Goal: Task Accomplishment & Management: Use online tool/utility

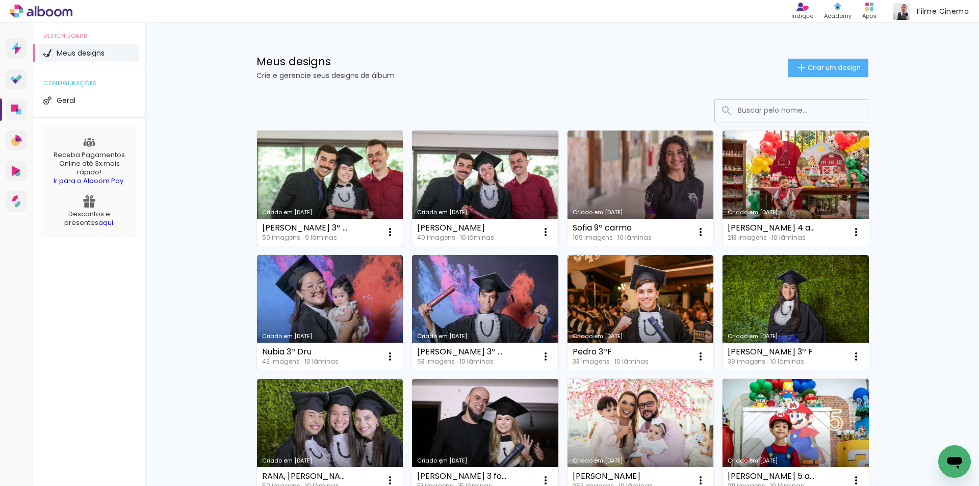
click at [369, 180] on link "Criado em [DATE]" at bounding box center [330, 187] width 146 height 115
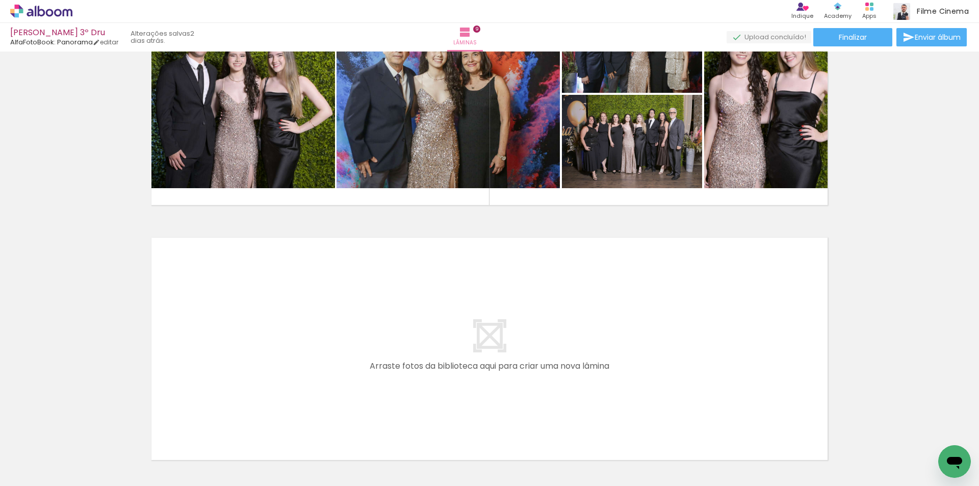
scroll to position [0, 1911]
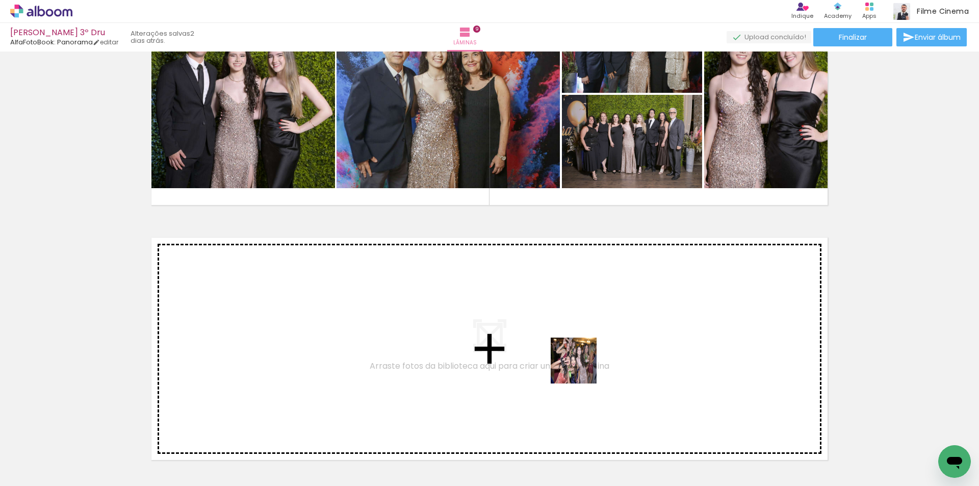
drag, startPoint x: 598, startPoint y: 462, endPoint x: 581, endPoint y: 368, distance: 95.4
click at [581, 368] on quentale-workspace at bounding box center [489, 243] width 979 height 486
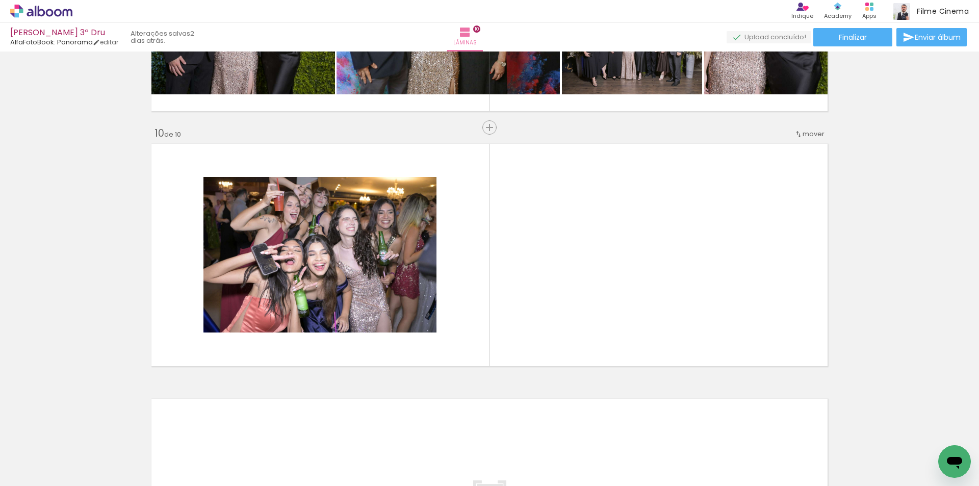
scroll to position [2253, 0]
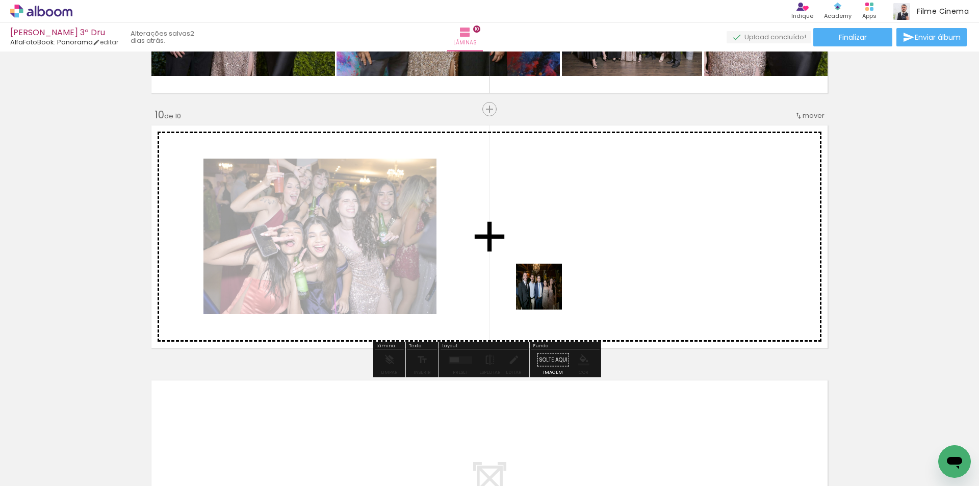
drag, startPoint x: 531, startPoint y: 451, endPoint x: 547, endPoint y: 294, distance: 157.9
click at [547, 294] on quentale-workspace at bounding box center [489, 243] width 979 height 486
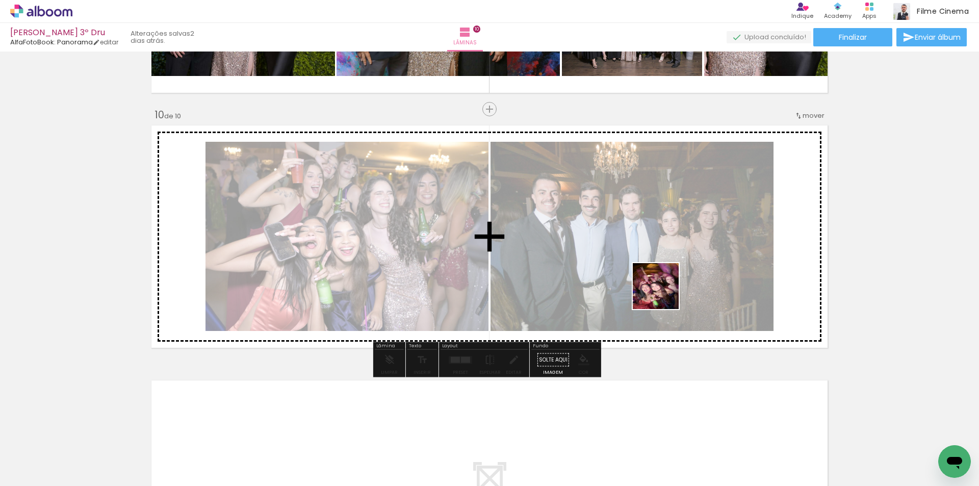
drag, startPoint x: 765, startPoint y: 452, endPoint x: 564, endPoint y: 422, distance: 203.1
click at [654, 277] on quentale-workspace at bounding box center [489, 243] width 979 height 486
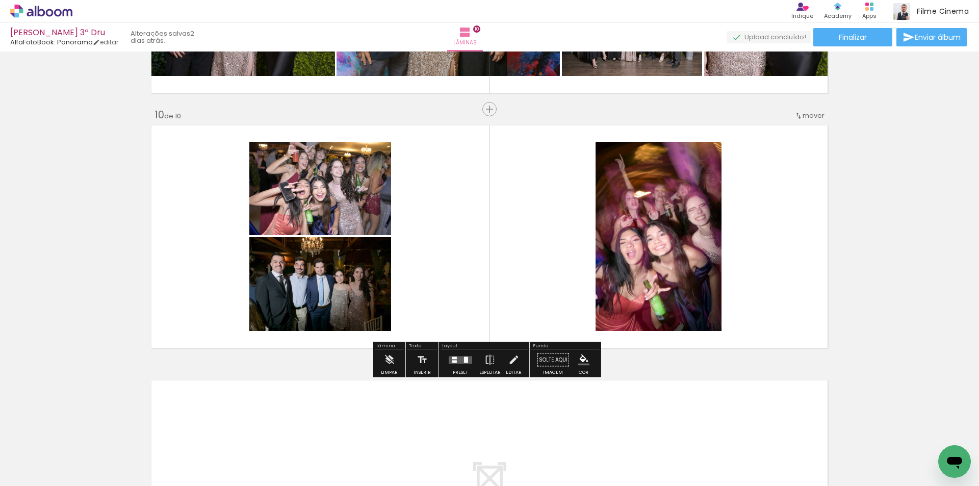
scroll to position [0, 1962]
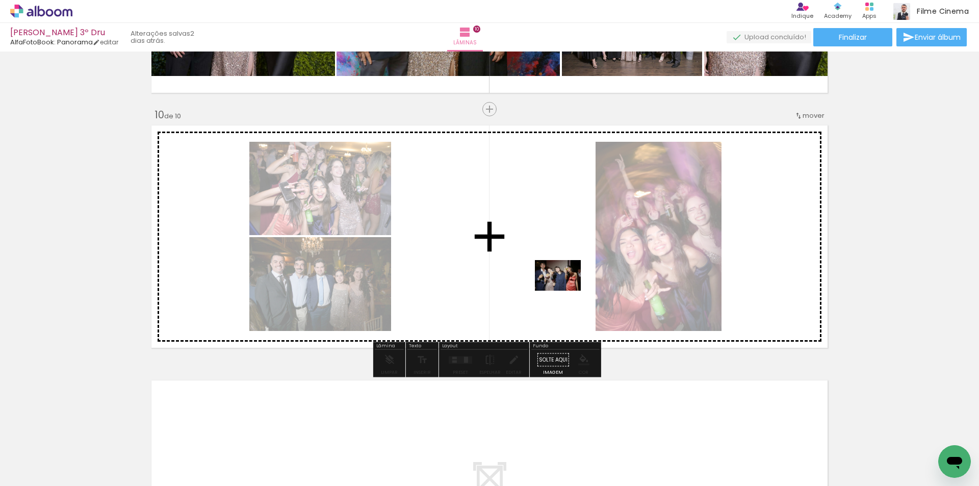
drag, startPoint x: 932, startPoint y: 450, endPoint x: 557, endPoint y: 290, distance: 408.1
click at [557, 290] on quentale-workspace at bounding box center [489, 243] width 979 height 486
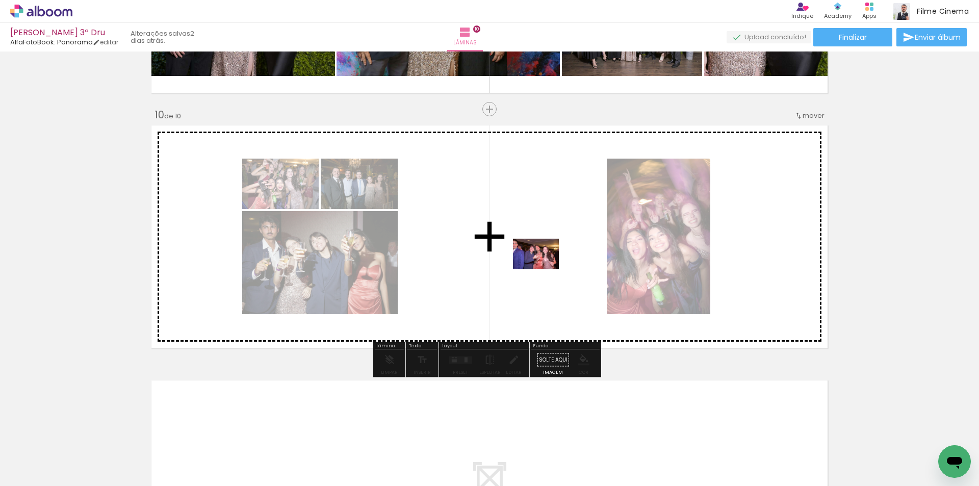
drag, startPoint x: 664, startPoint y: 460, endPoint x: 542, endPoint y: 268, distance: 228.2
click at [542, 268] on quentale-workspace at bounding box center [489, 243] width 979 height 486
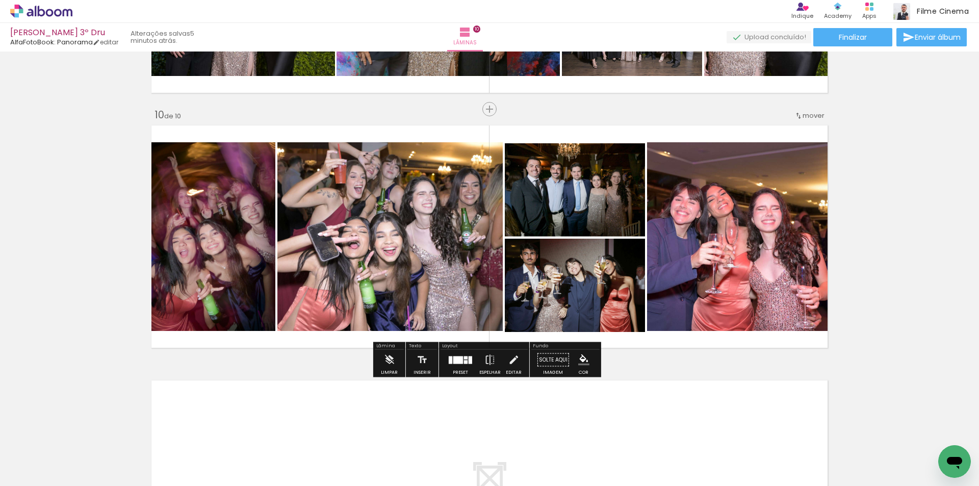
scroll to position [0, 1962]
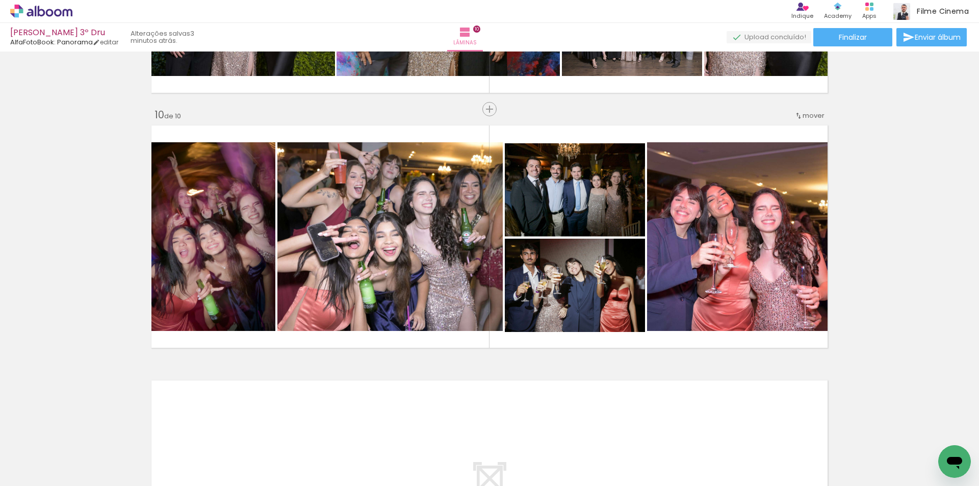
click at [44, 468] on span "Adicionar Fotos" at bounding box center [36, 471] width 31 height 11
click at [0, 0] on input "file" at bounding box center [0, 0] width 0 height 0
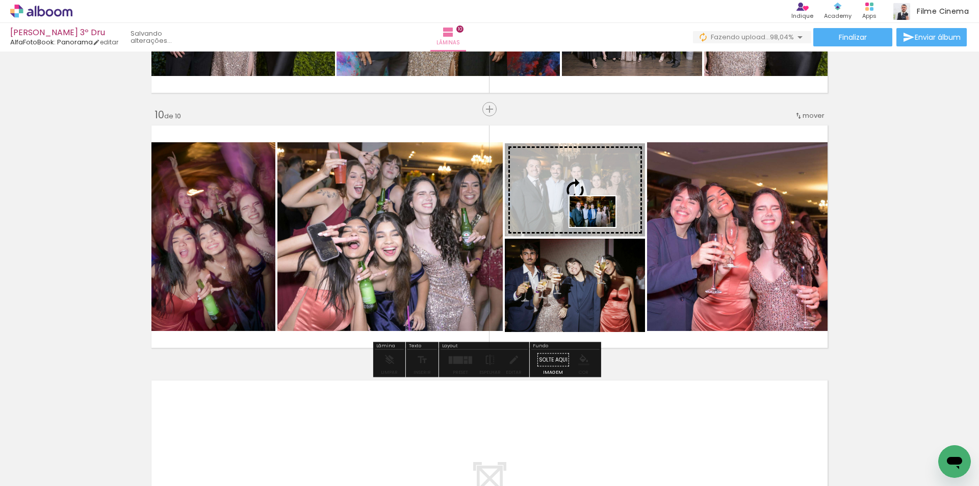
drag, startPoint x: 929, startPoint y: 446, endPoint x: 600, endPoint y: 227, distance: 395.4
click at [600, 227] on quentale-workspace at bounding box center [489, 243] width 979 height 486
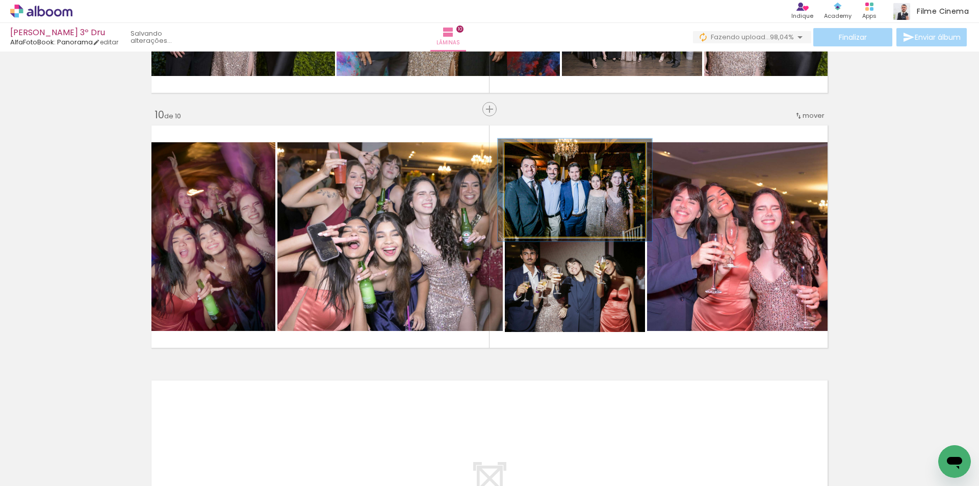
type paper-slider "110"
click at [531, 156] on div at bounding box center [532, 154] width 16 height 16
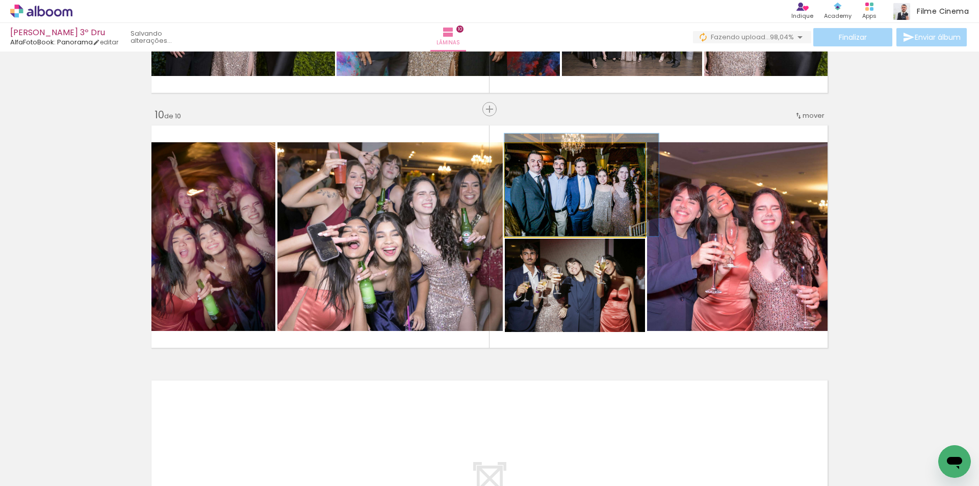
drag, startPoint x: 598, startPoint y: 216, endPoint x: 606, endPoint y: 205, distance: 13.5
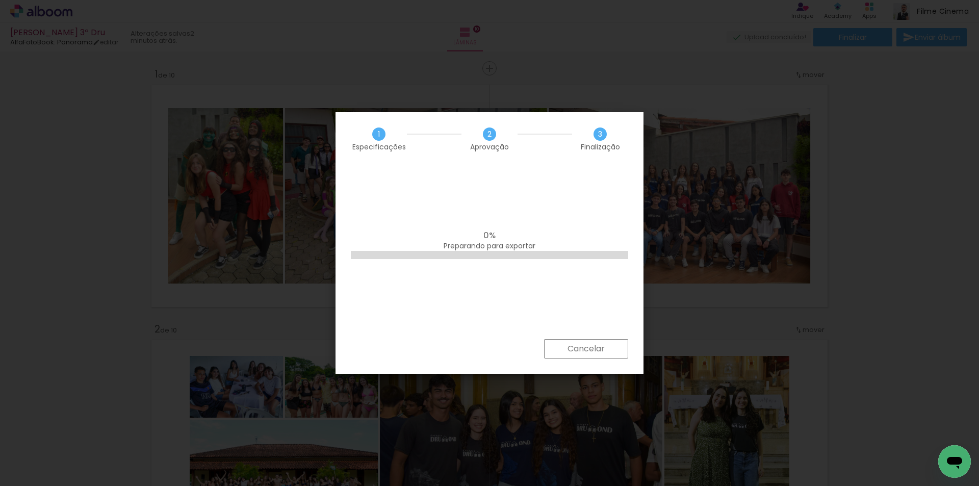
scroll to position [0, 2019]
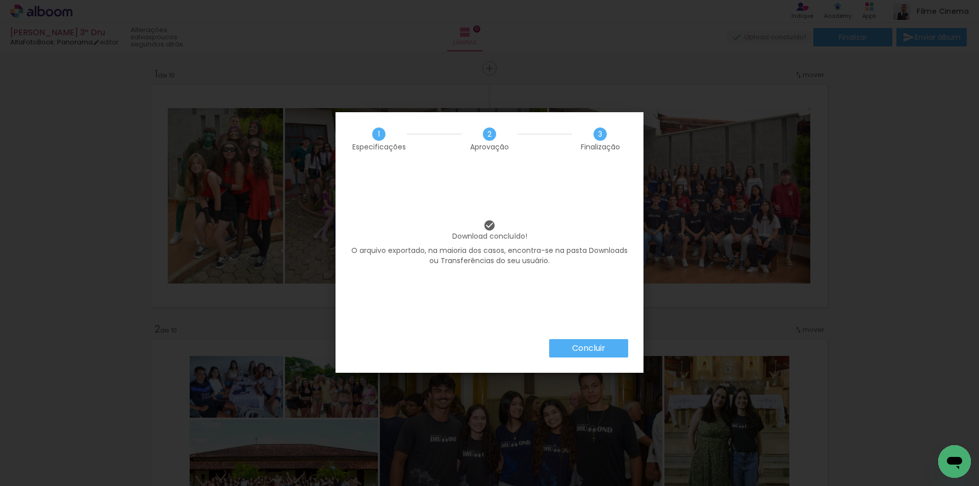
click at [0, 0] on slot "Concluir" at bounding box center [0, 0] width 0 height 0
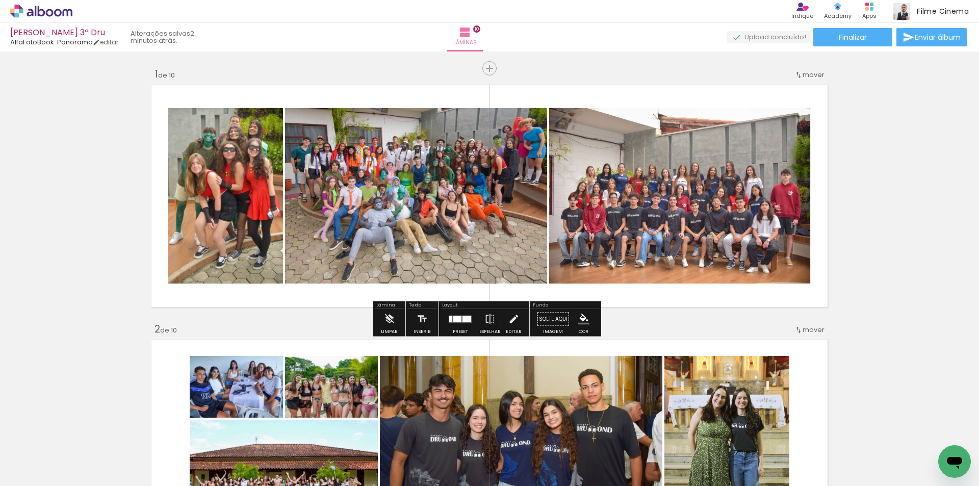
scroll to position [0, 2019]
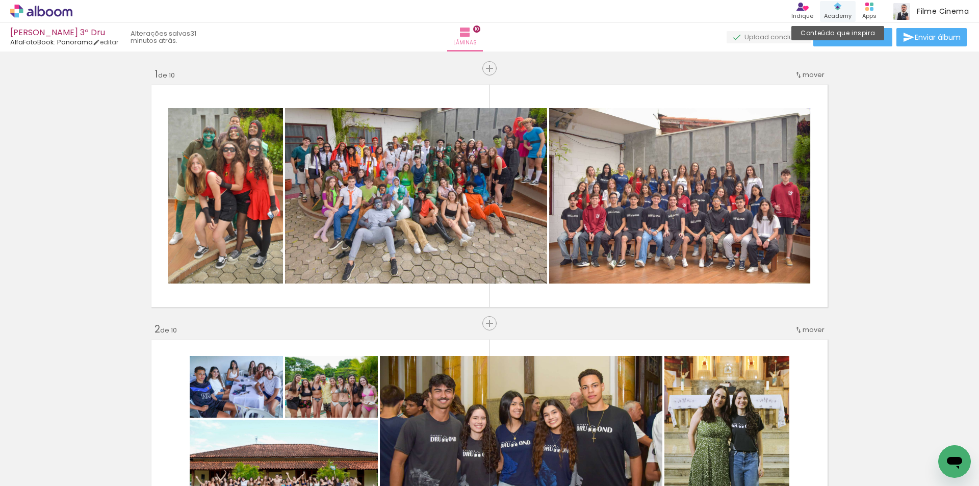
scroll to position [0, 2019]
